Goal: Browse casually

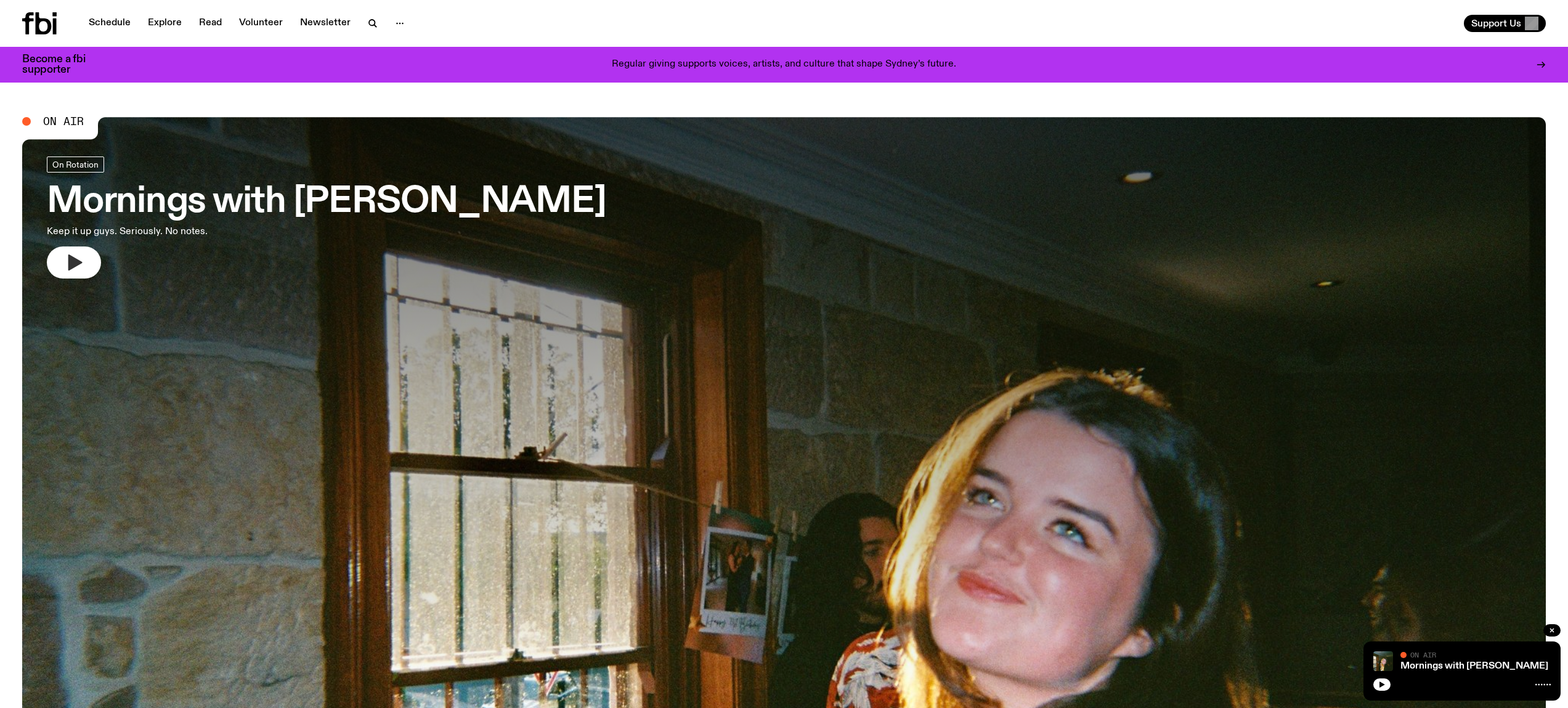
click at [78, 262] on icon "button" at bounding box center [75, 262] width 14 height 16
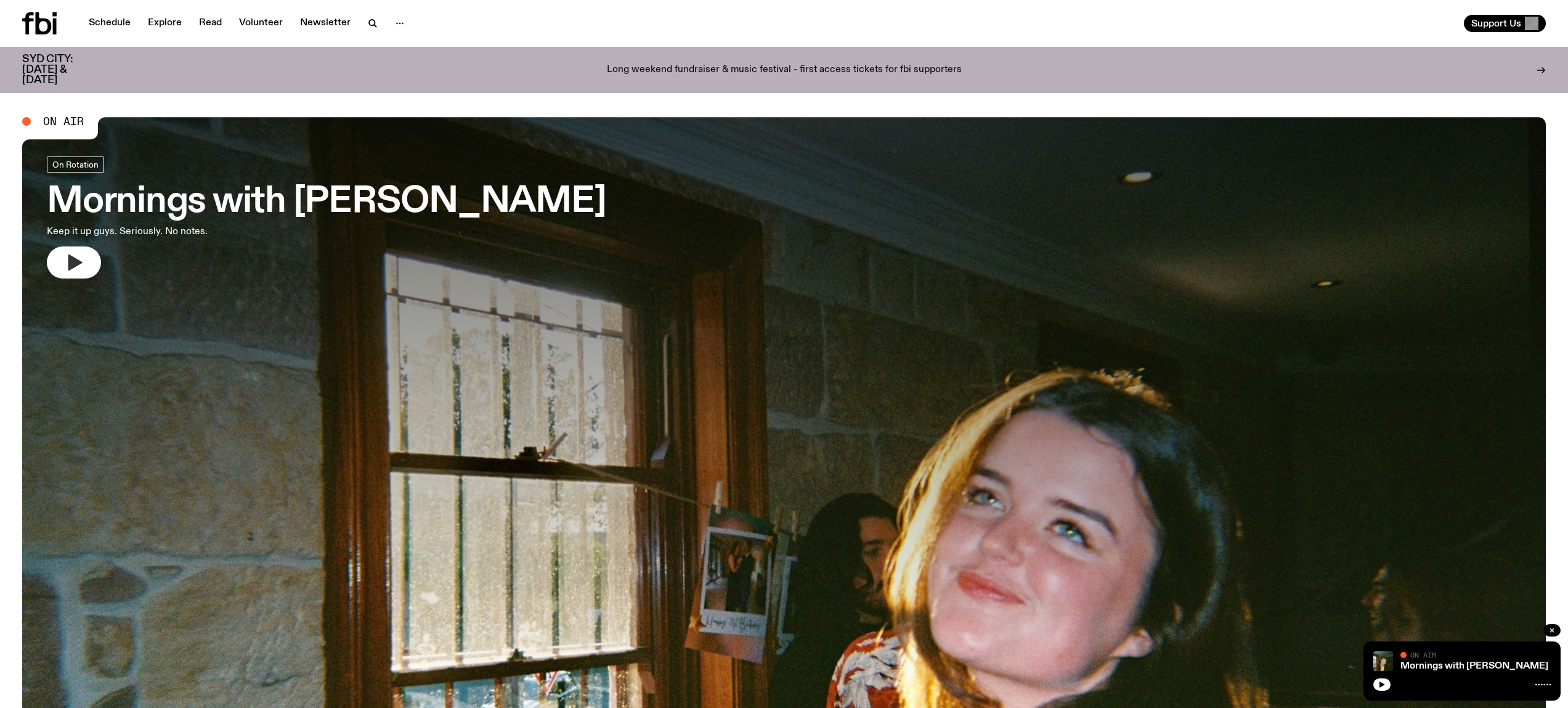
click at [78, 264] on icon "button" at bounding box center [75, 262] width 14 height 16
